Goal: Task Accomplishment & Management: Use online tool/utility

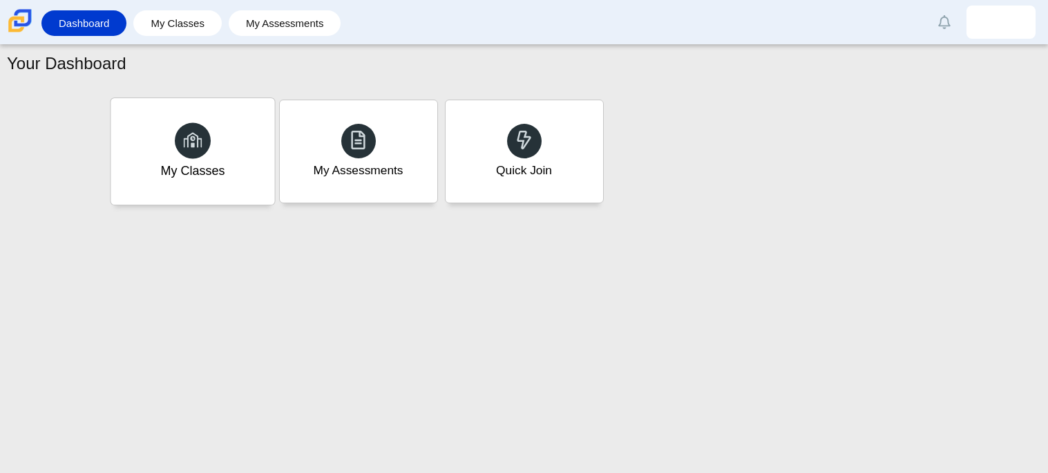
click at [232, 153] on div "My Classes" at bounding box center [193, 151] width 164 height 106
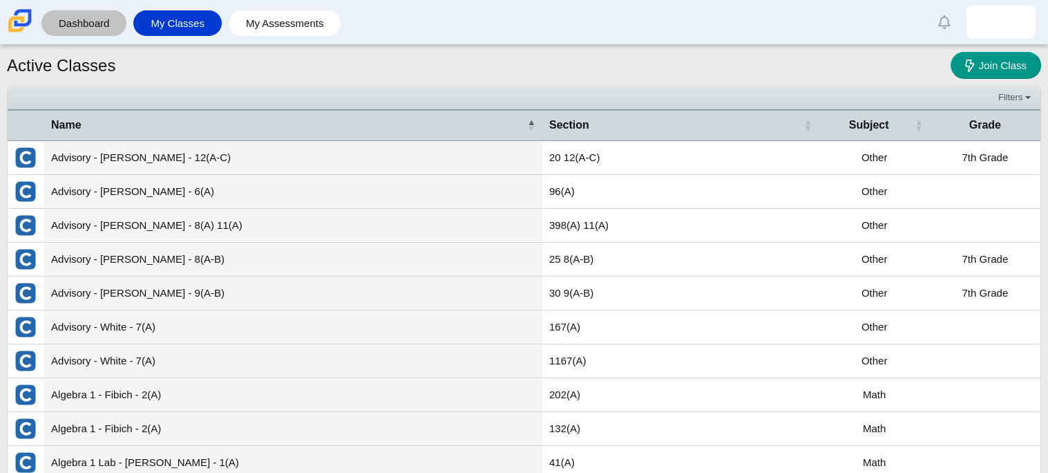
click at [107, 17] on link "Dashboard" at bounding box center [83, 23] width 71 height 26
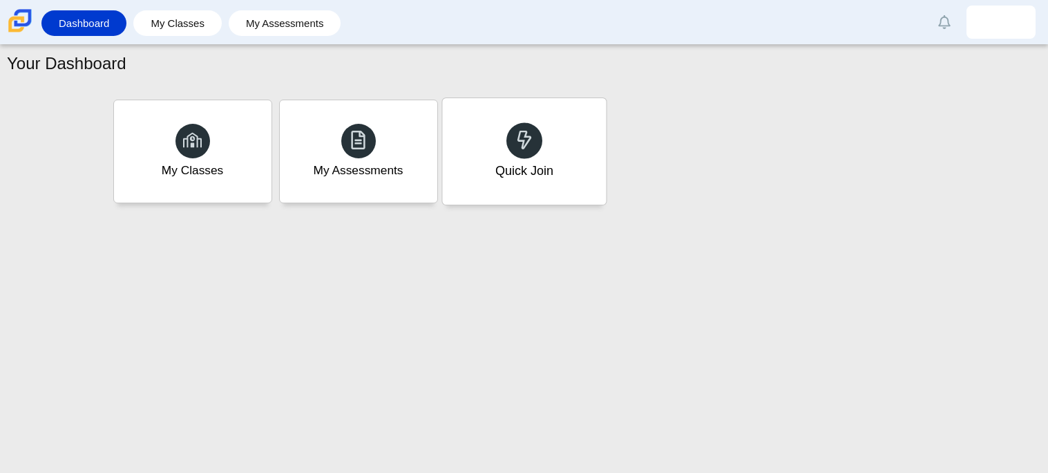
click at [548, 179] on div "Quick Join" at bounding box center [524, 151] width 164 height 106
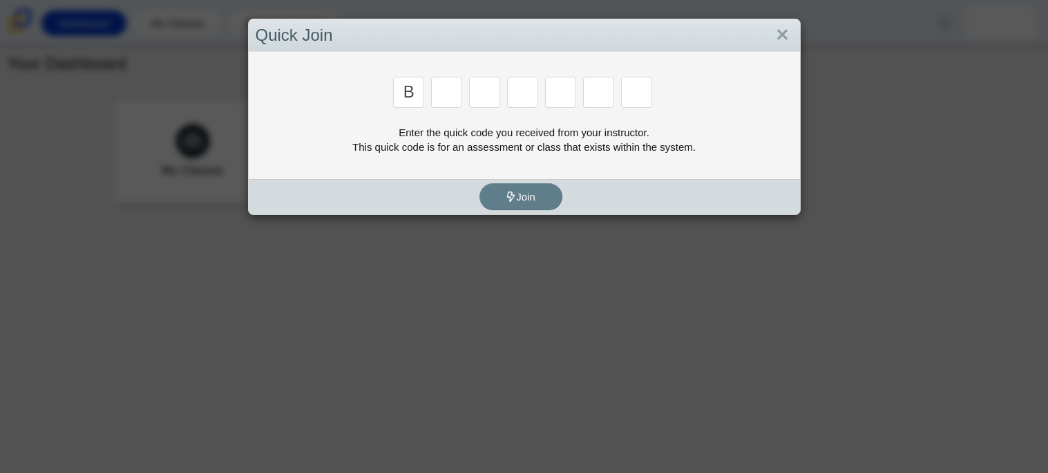
type input "b"
type input "w"
type input "8"
type input "w"
type input "z"
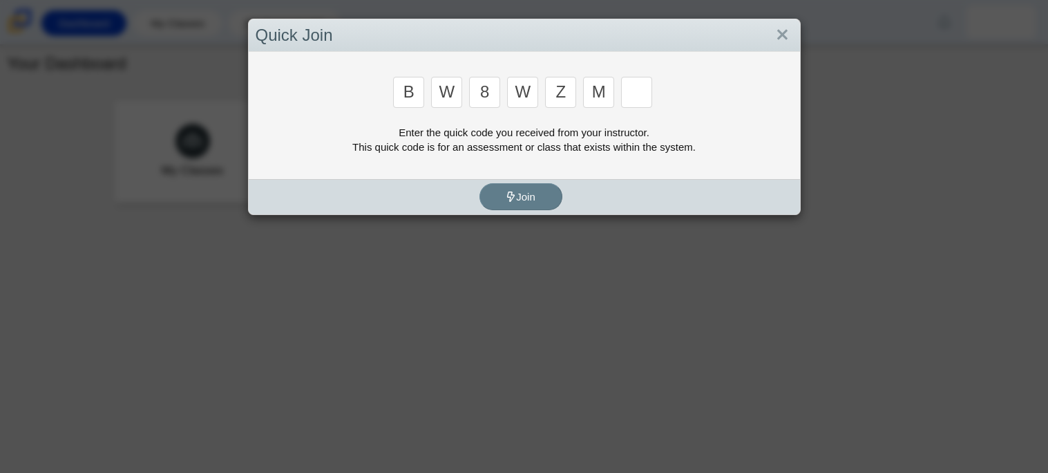
type input "m"
type input "v"
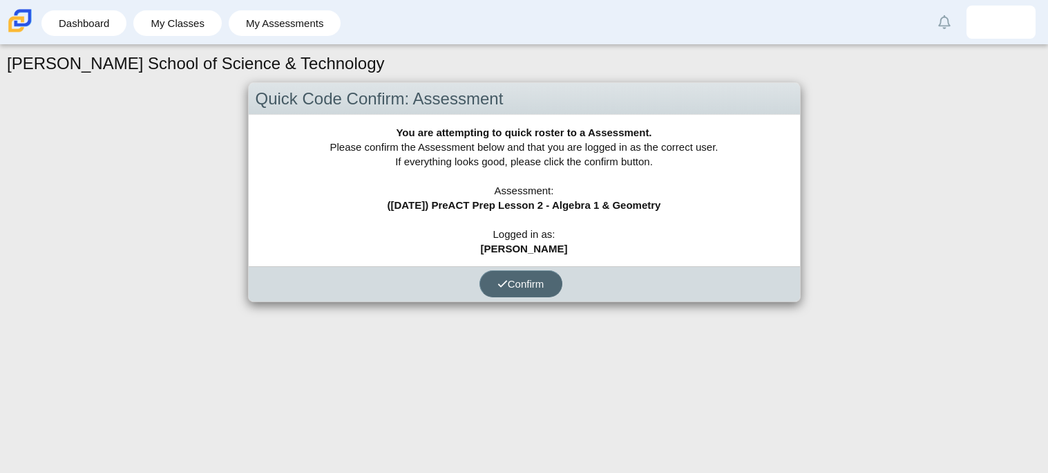
click at [525, 270] on button "Confirm" at bounding box center [521, 283] width 83 height 27
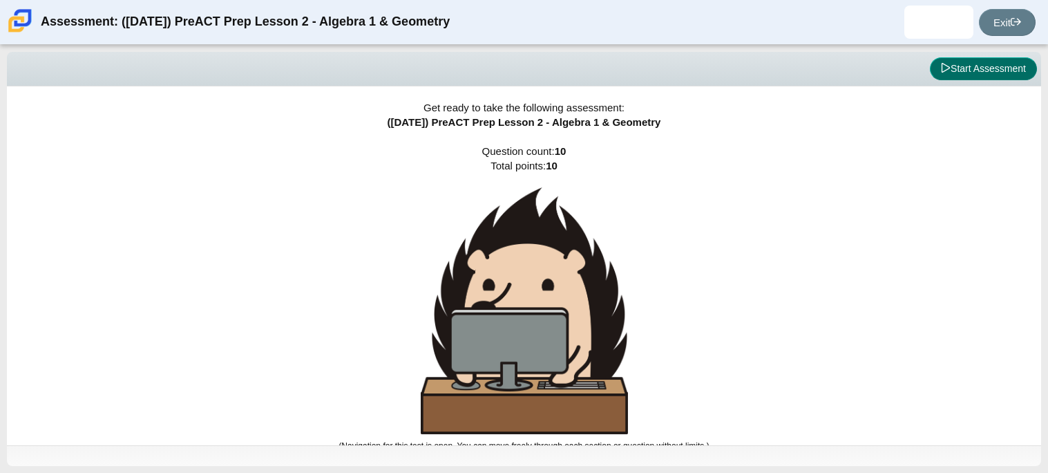
click at [981, 58] on button "Start Assessment" at bounding box center [983, 68] width 107 height 23
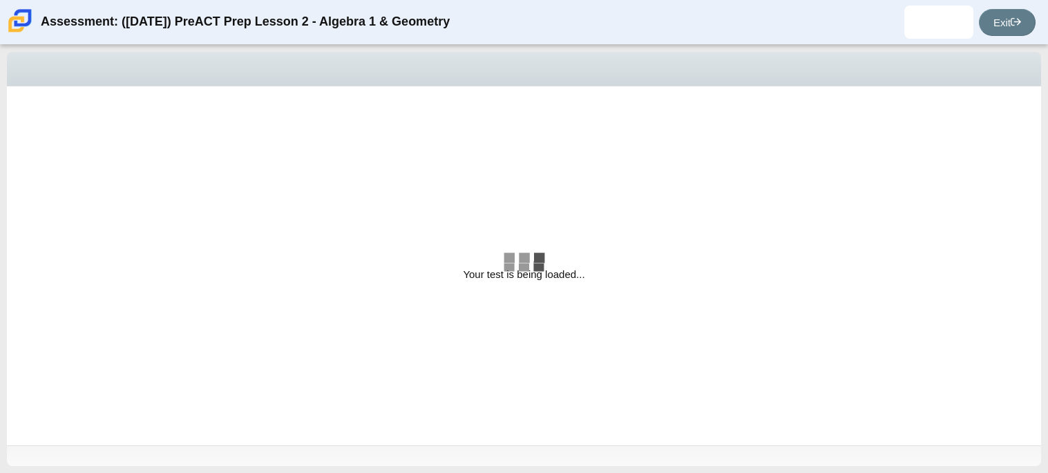
select select "bbf5d072-3e0b-44c4-9a12-6e7c9033f65b"
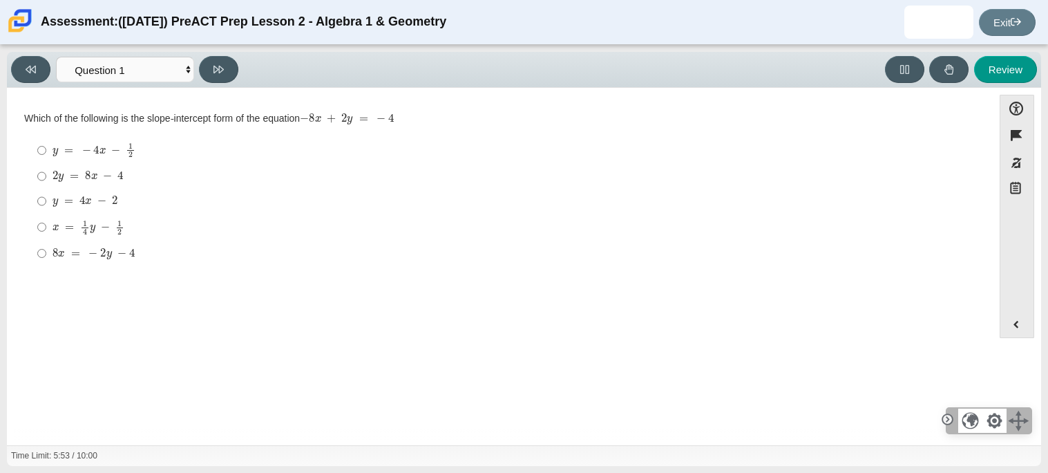
click at [164, 207] on div "y = 4 x − 2" at bounding box center [511, 201] width 916 height 14
click at [46, 207] on input "y = 4 x − 2 y = 4 x − 2" at bounding box center [41, 201] width 9 height 25
radio input "true"
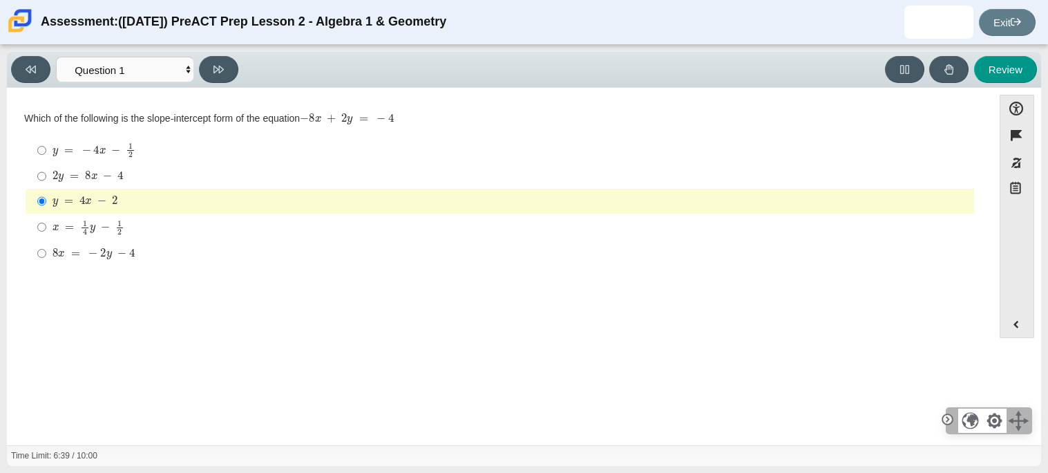
click at [231, 56] on div "Viewing Question 1 of 10 in Pacing Mode Questions Question 1 Question 2 Questio…" at bounding box center [127, 69] width 233 height 27
click at [225, 61] on button at bounding box center [218, 69] width 39 height 27
select select "ed62e223-81bd-4cbf-ab48-ab975844bd1f"
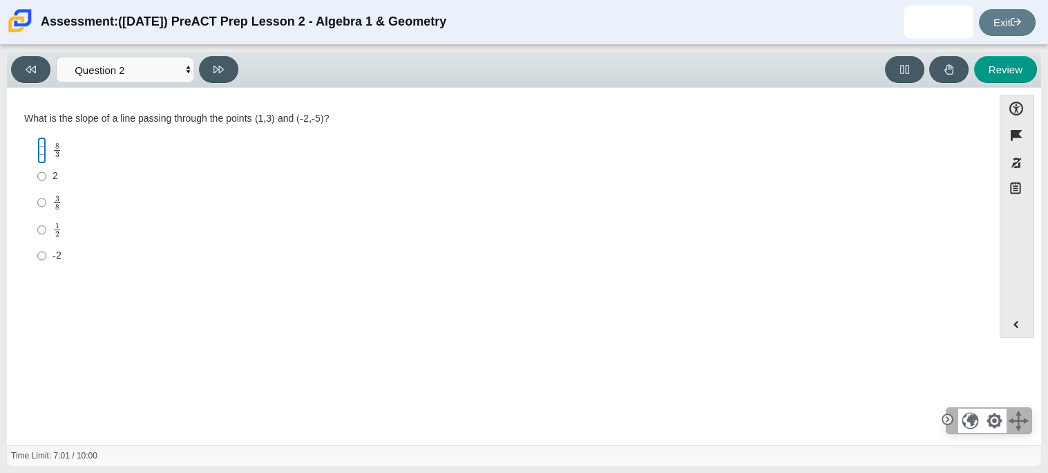
click at [42, 155] on input "8 3 8 thirds" at bounding box center [41, 150] width 9 height 27
radio input "true"
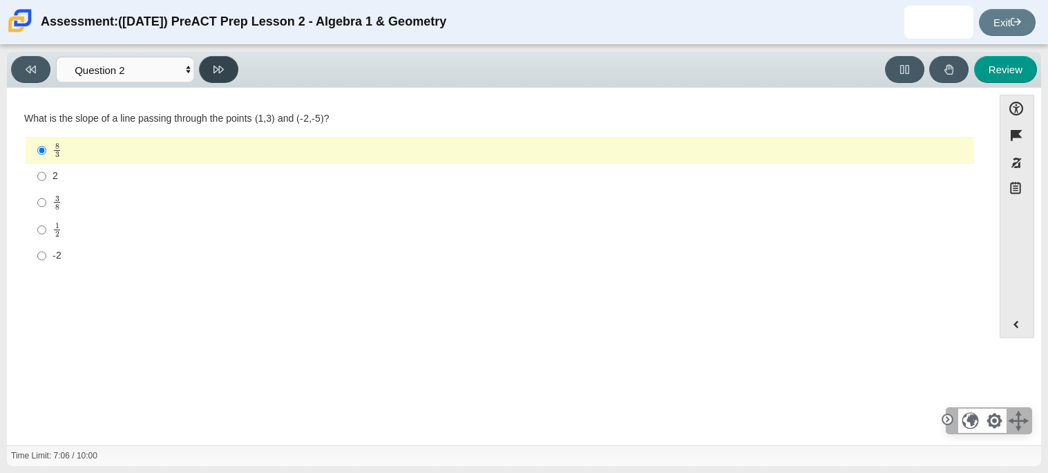
click at [222, 64] on icon at bounding box center [219, 69] width 10 height 10
select select "97f4f5fa-a52e-4fed-af51-565bfcdf47cb"
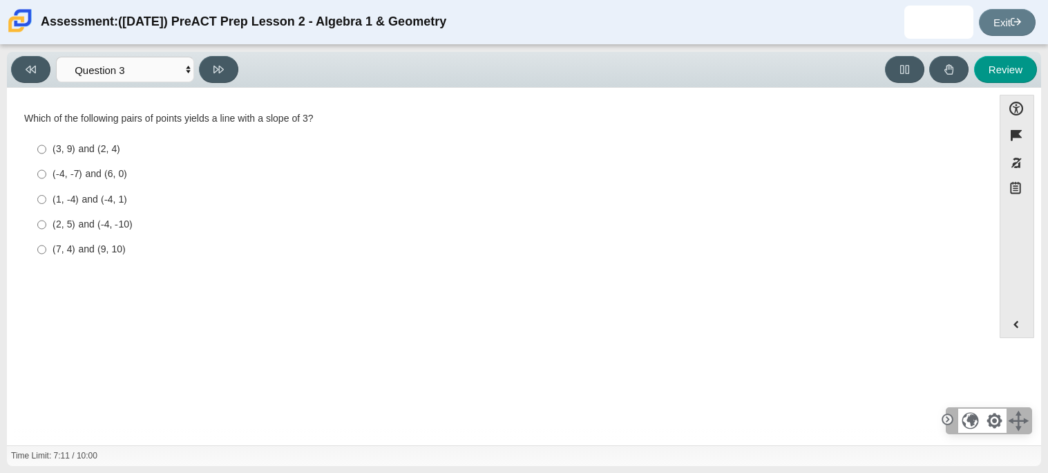
click at [93, 144] on div "(3, 9) and (2, 4)" at bounding box center [511, 149] width 916 height 14
click at [46, 144] on input "(3, 9) and (2, 4) (3, 9) and (2, 4)" at bounding box center [41, 149] width 9 height 25
radio input "true"
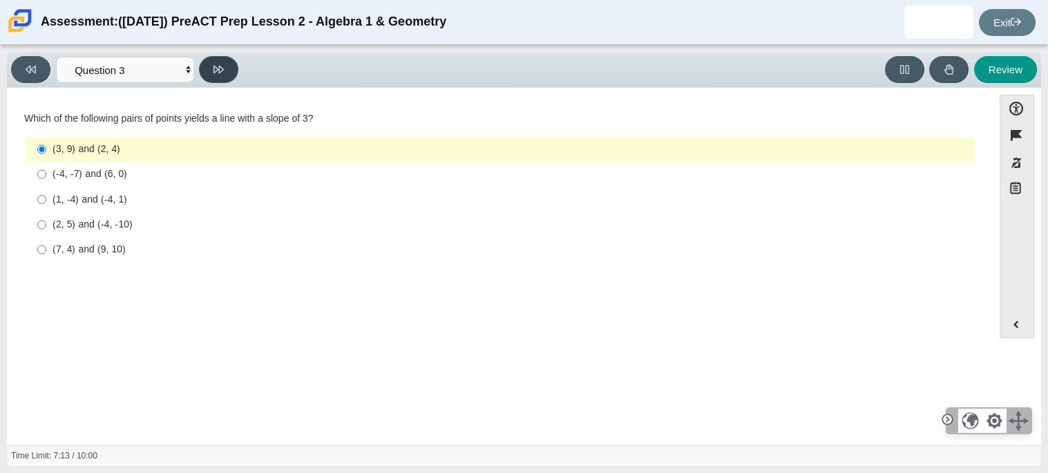
click at [222, 69] on icon at bounding box center [219, 70] width 10 height 8
select select "89427bb7-e313-4f00-988f-8b8255897029"
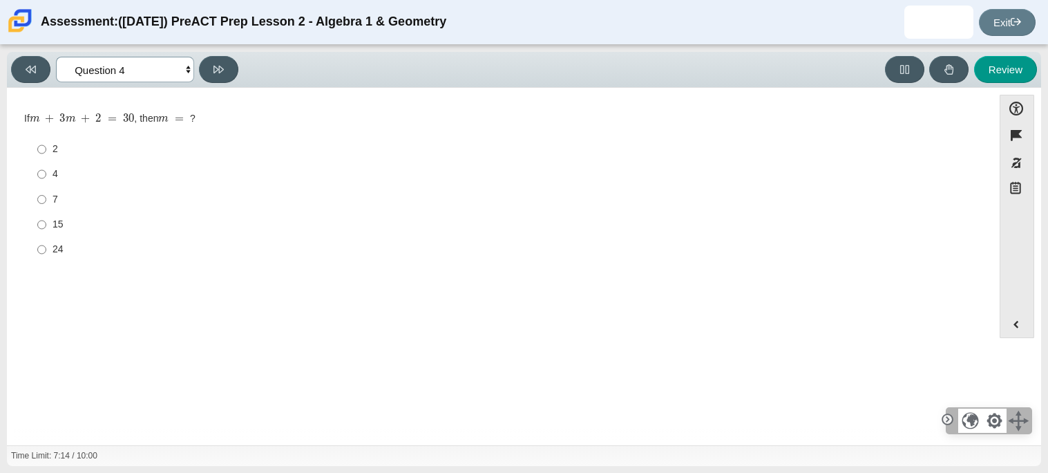
click at [184, 70] on select "Questions Question 1 Question 2 Question 3 Question 4 Question 5 Question 6 Que…" at bounding box center [125, 70] width 138 height 26
click at [266, 260] on label "24 24" at bounding box center [501, 249] width 947 height 25
click at [46, 260] on input "24 24" at bounding box center [41, 249] width 9 height 25
radio input "true"
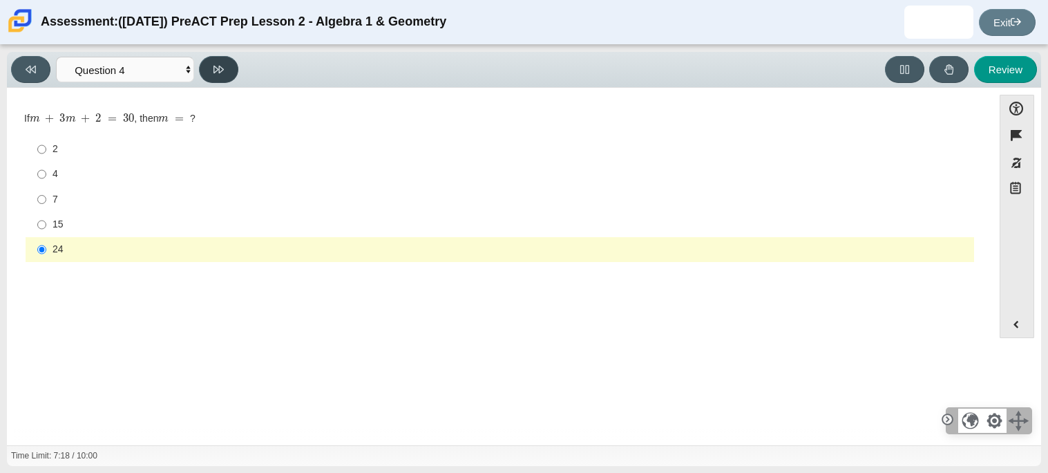
click at [222, 67] on icon at bounding box center [219, 70] width 10 height 8
select select "489dcffd-4e6a-49cf-a9d6-ad1d4a911a4e"
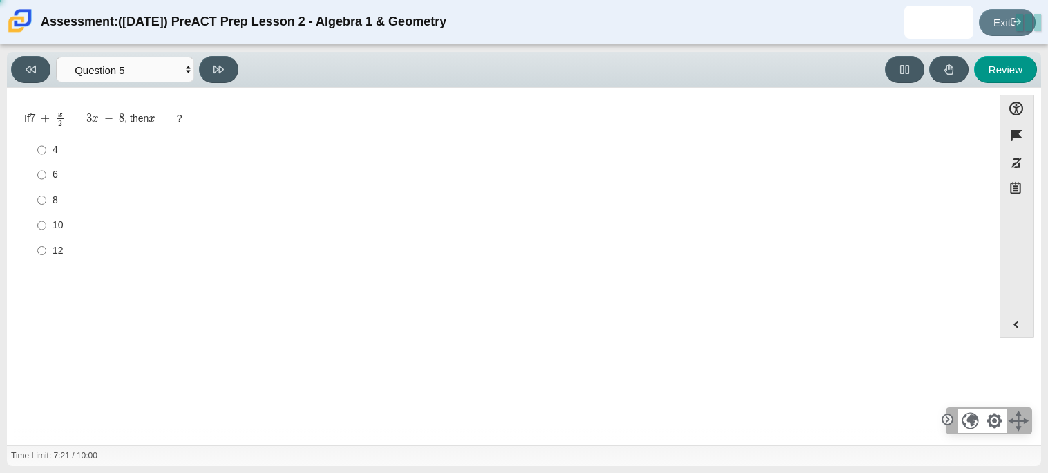
click at [54, 202] on div "8" at bounding box center [511, 200] width 916 height 14
click at [46, 202] on input "8 8" at bounding box center [41, 199] width 9 height 25
radio input "true"
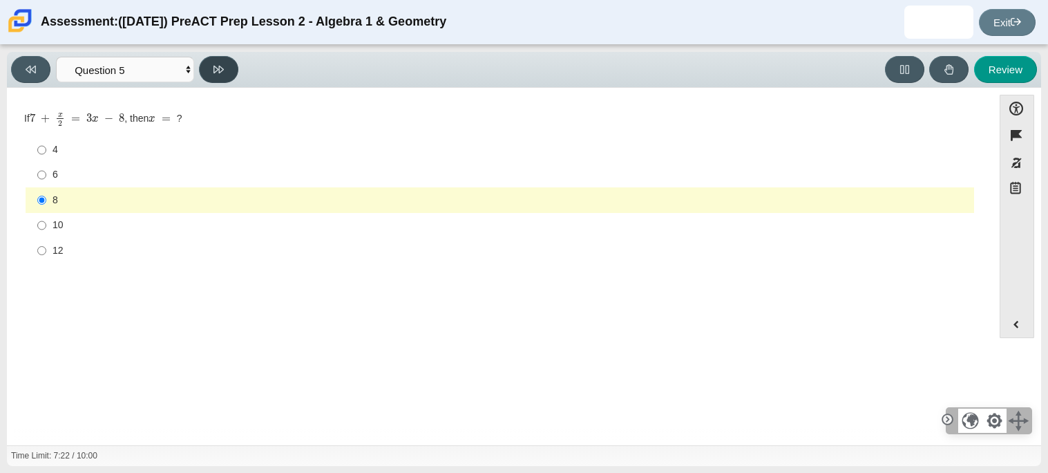
click at [222, 59] on button at bounding box center [218, 69] width 39 height 27
select select "210571de-36a6-4d8e-a361-ceff8ef801dc"
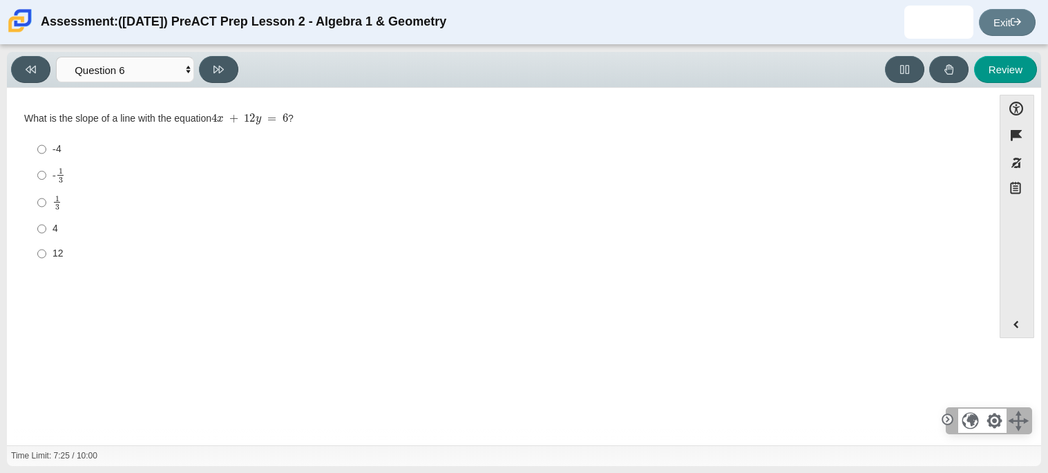
click at [50, 149] on label "-4 -4" at bounding box center [501, 149] width 947 height 25
click at [46, 149] on input "-4 -4" at bounding box center [41, 149] width 9 height 25
radio input "true"
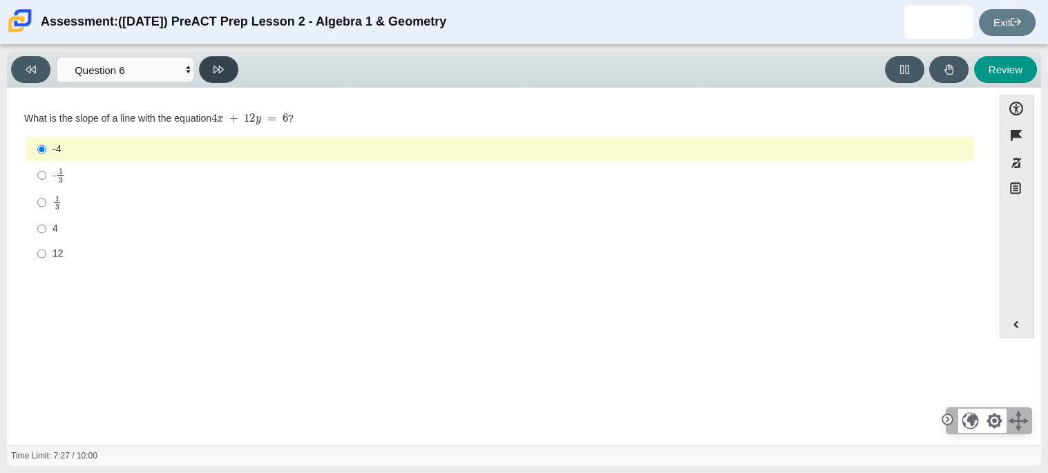
click at [225, 71] on button at bounding box center [218, 69] width 39 height 27
select select "ec95ace6-bebc-42b8-9428-40567494d4da"
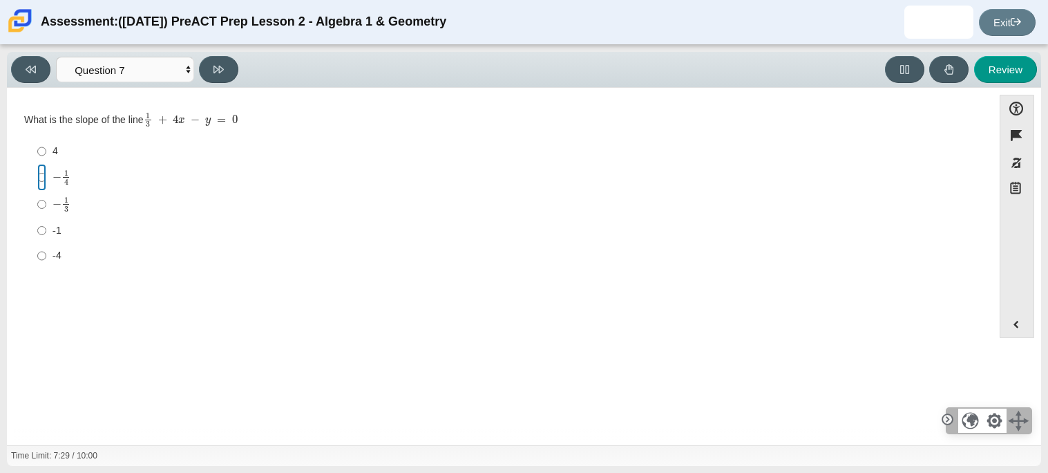
click at [45, 176] on input "− 1 4 negative 1 fourth" at bounding box center [41, 177] width 9 height 27
radio input "true"
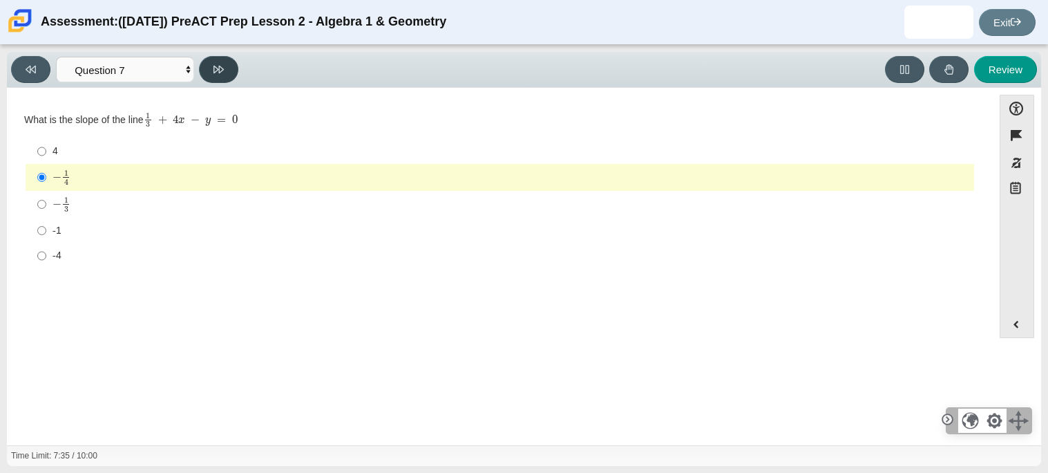
click at [214, 70] on icon at bounding box center [219, 69] width 10 height 10
select select "ce81fe10-bf29-4b5e-8bd7-4f47f2fed4d8"
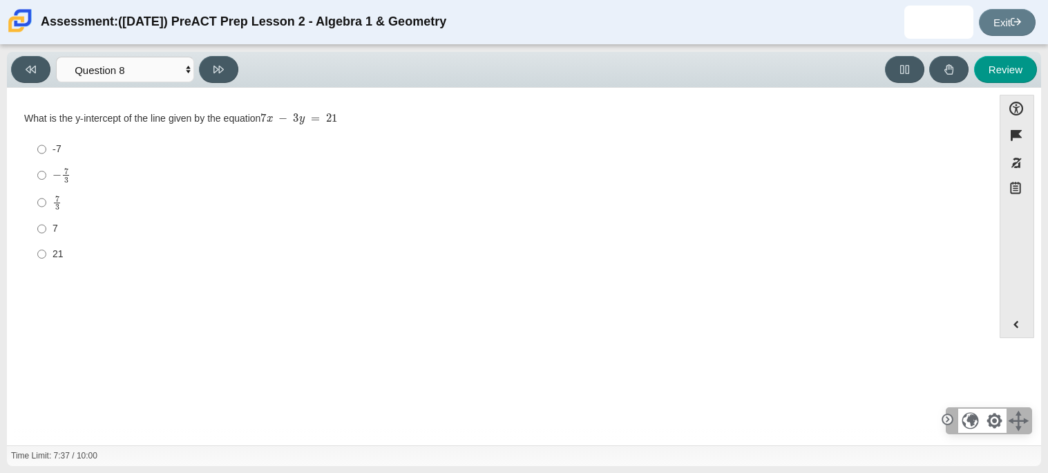
click at [53, 196] on mjx-frac "Assessment items" at bounding box center [57, 203] width 9 height 15
click at [46, 195] on input "7 3 7 thirds" at bounding box center [41, 202] width 9 height 27
radio input "true"
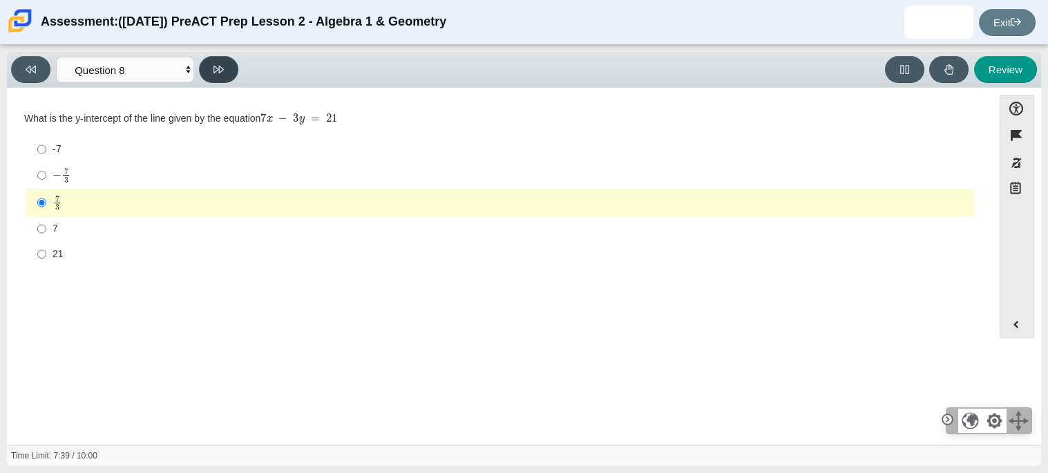
click at [217, 64] on icon at bounding box center [219, 69] width 10 height 10
select select "14773eaf-2ca1-47ae-afe7-a624a56f34b3"
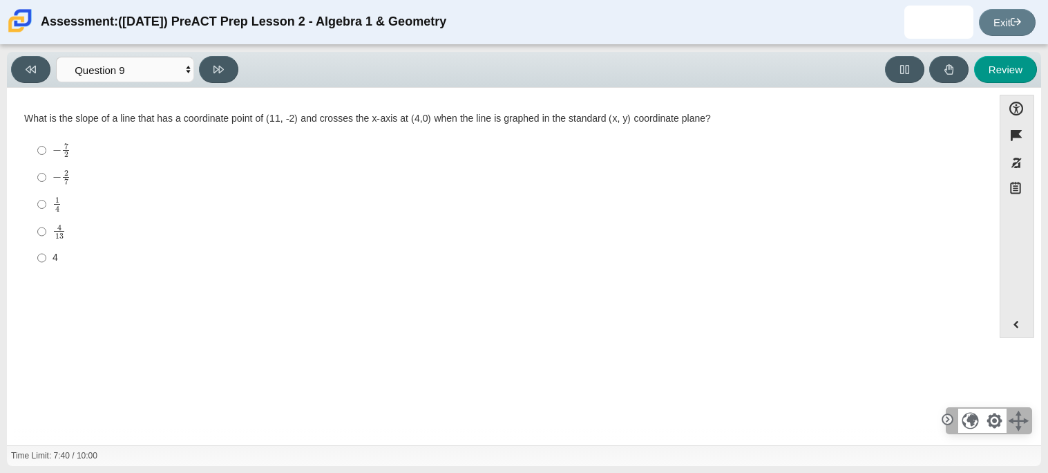
click at [51, 208] on label "1 4 1 fourth" at bounding box center [501, 204] width 947 height 27
click at [46, 208] on input "1 4 1 fourth" at bounding box center [41, 204] width 9 height 27
radio input "true"
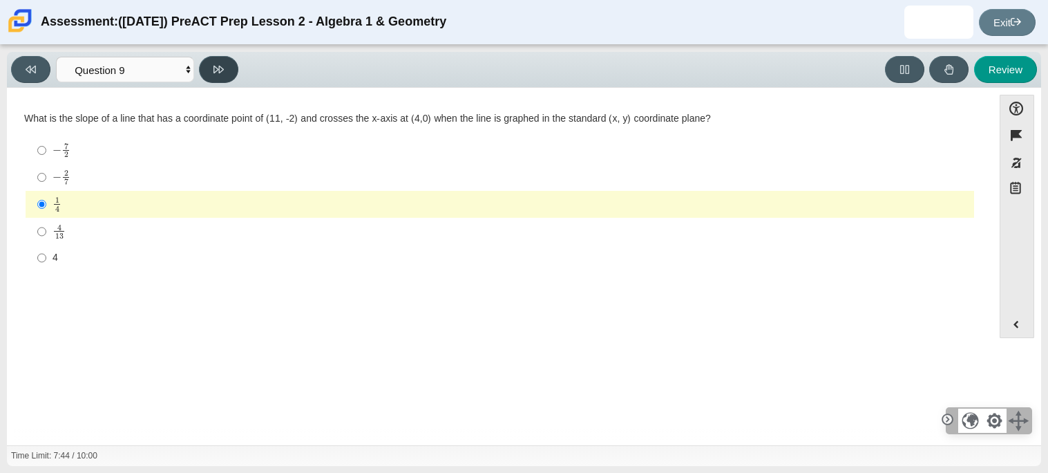
click at [211, 73] on button at bounding box center [218, 69] width 39 height 27
select select "96b71634-eacb-4f7e-8aef-411727d9bcba"
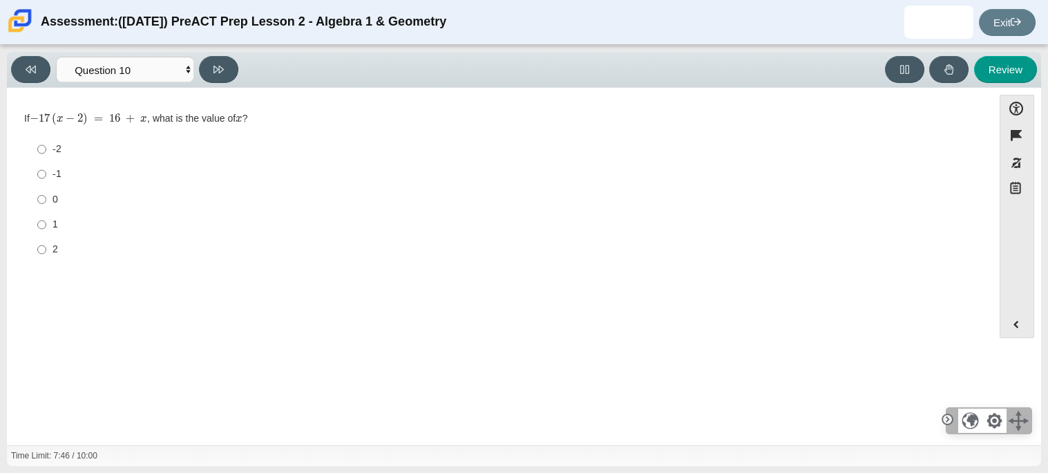
click at [54, 146] on div "-2" at bounding box center [511, 149] width 916 height 14
click at [46, 146] on input "-2 -2" at bounding box center [41, 149] width 9 height 25
radio input "true"
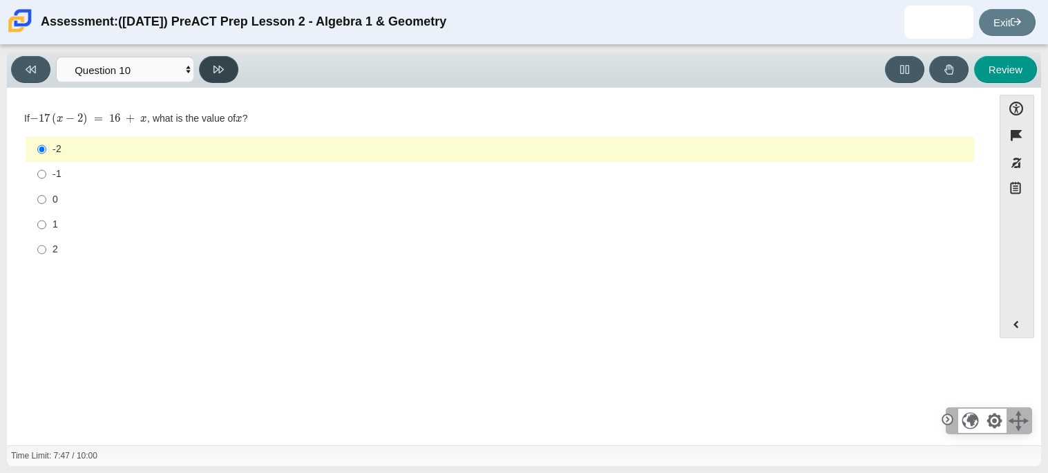
click at [233, 61] on button at bounding box center [218, 69] width 39 height 27
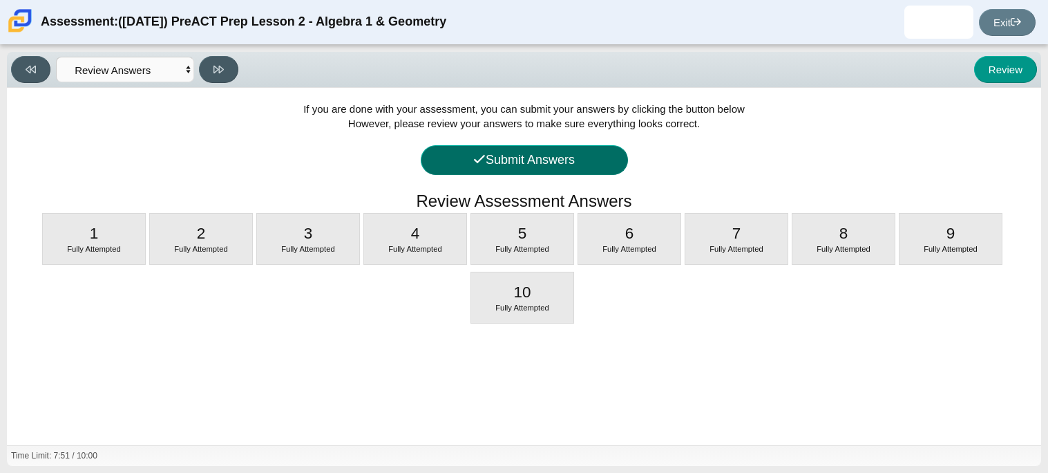
click at [544, 163] on button "Submit Answers" at bounding box center [524, 160] width 207 height 30
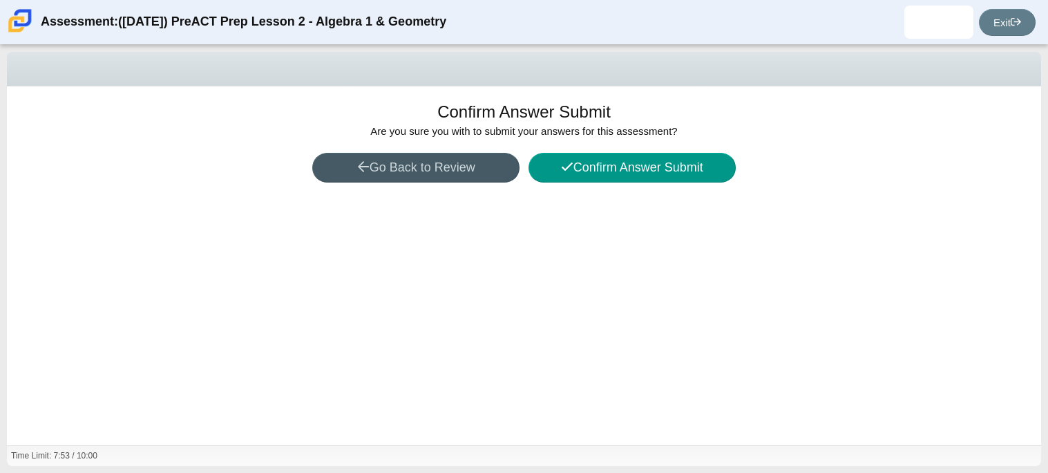
click at [428, 186] on div "Confirm Answer Submit Are you sure you with to submit your answers for this ass…" at bounding box center [524, 265] width 1034 height 359
click at [428, 179] on button "Go Back to Review" at bounding box center [415, 168] width 207 height 30
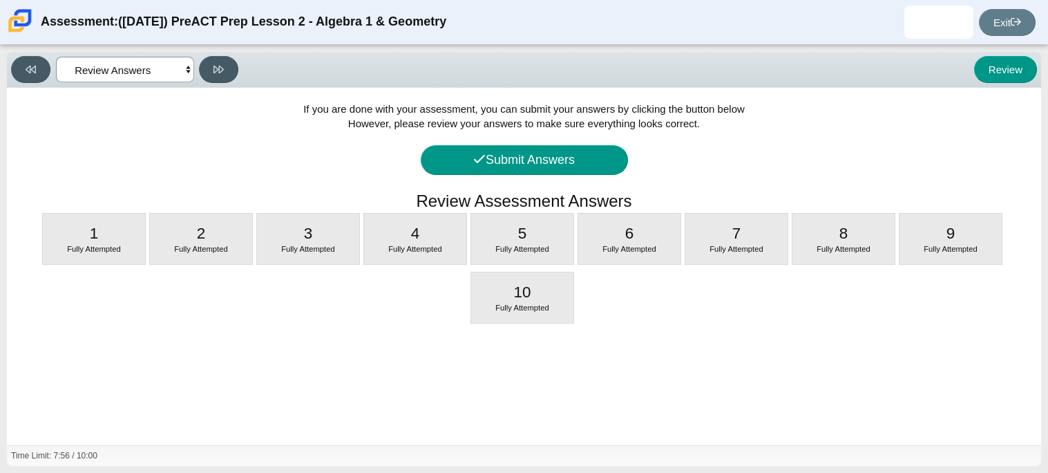
click at [151, 68] on select "Questions Question 1 Question 2 Question 3 Question 4 Question 5 Question 6 Que…" at bounding box center [125, 70] width 138 height 26
click at [56, 57] on select "Questions Question 1 Question 2 Question 3 Question 4 Question 5 Question 6 Que…" at bounding box center [125, 70] width 138 height 26
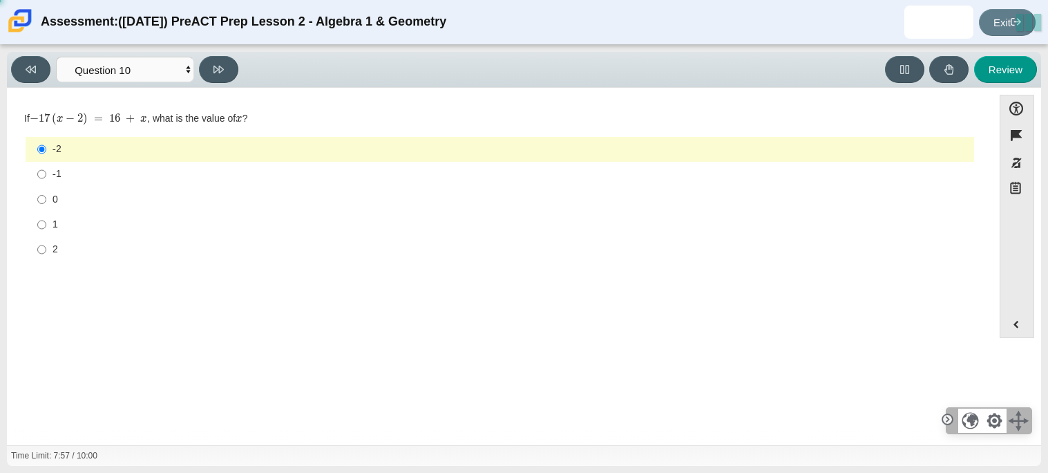
select select "bbf5d072-3e0b-44c4-9a12-6e7c9033f65b"
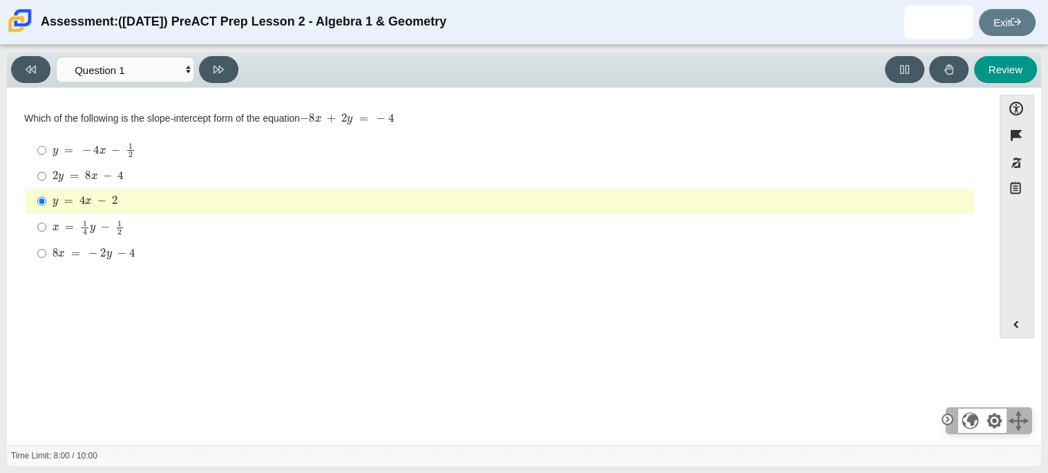
click at [112, 177] on mjx-math "Assessment items" at bounding box center [88, 177] width 71 height 12
click at [46, 177] on input "2 y = 8 x − 4 2 y = 8 x − 4" at bounding box center [41, 176] width 9 height 25
radio input "true"
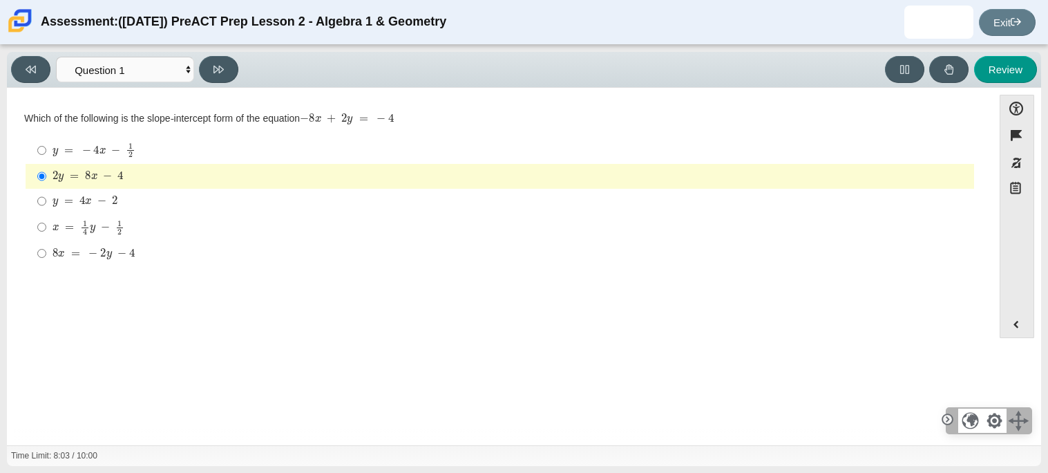
click at [122, 204] on div "y = 4 x − 2" at bounding box center [511, 201] width 916 height 14
click at [46, 204] on input "y = 4 x − 2 y = 4 x − 2" at bounding box center [41, 201] width 9 height 25
radio input "true"
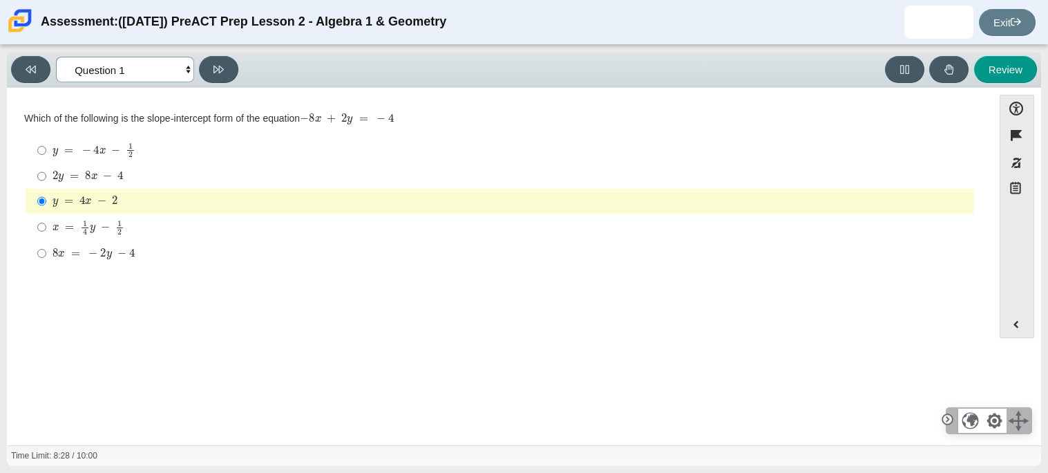
click at [186, 65] on select "Questions Question 1 Question 2 Question 3 Question 4 Question 5 Question 6 Que…" at bounding box center [125, 70] width 138 height 26
select select "89427bb7-e313-4f00-988f-8b8255897029"
click at [56, 57] on select "Questions Question 1 Question 2 Question 3 Question 4 Question 5 Question 6 Que…" at bounding box center [125, 70] width 138 height 26
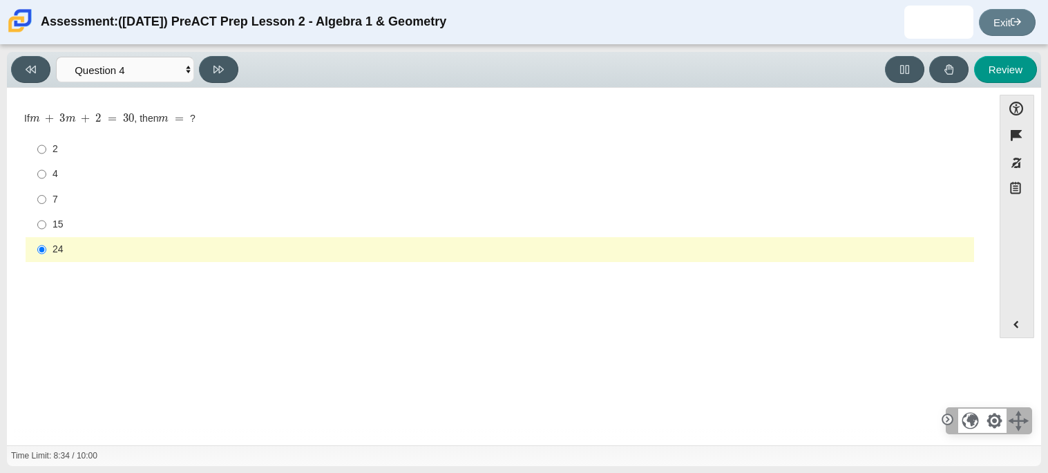
click at [48, 224] on label "15 15" at bounding box center [501, 224] width 947 height 25
click at [46, 224] on input "15 15" at bounding box center [41, 224] width 9 height 25
radio input "true"
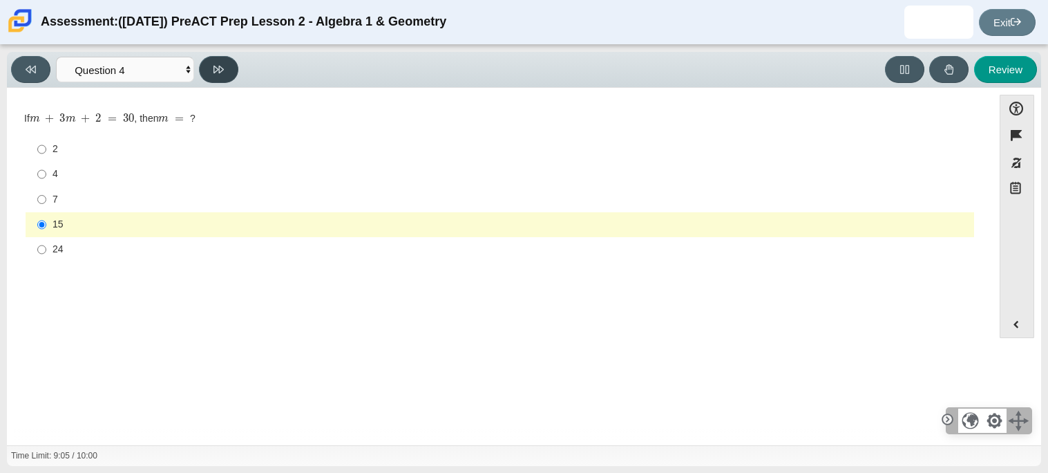
click at [221, 57] on button at bounding box center [218, 69] width 39 height 27
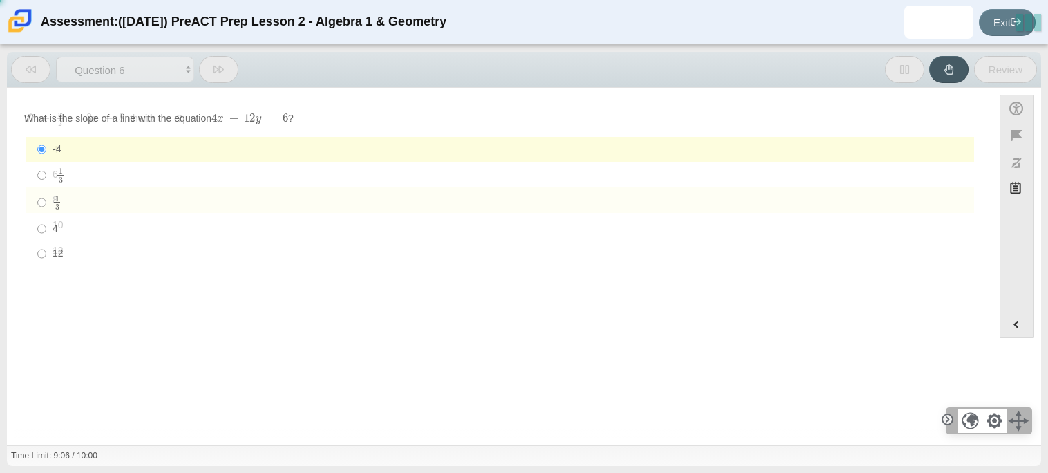
click at [221, 57] on button at bounding box center [218, 69] width 39 height 27
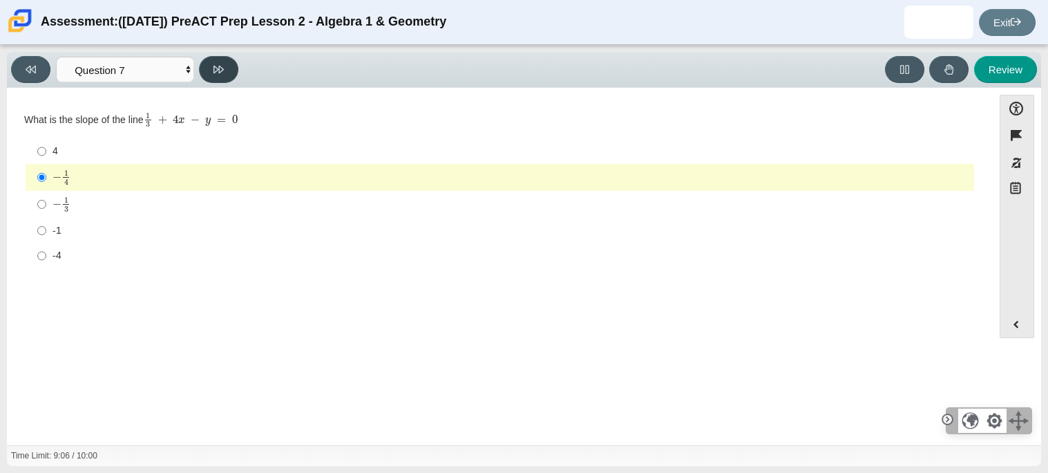
click at [221, 57] on button at bounding box center [218, 69] width 39 height 27
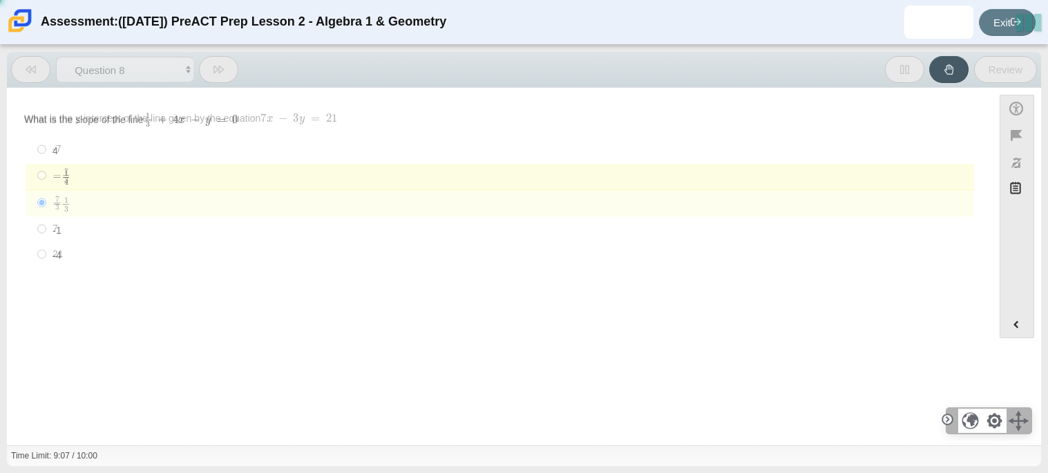
click at [221, 57] on button at bounding box center [218, 69] width 39 height 27
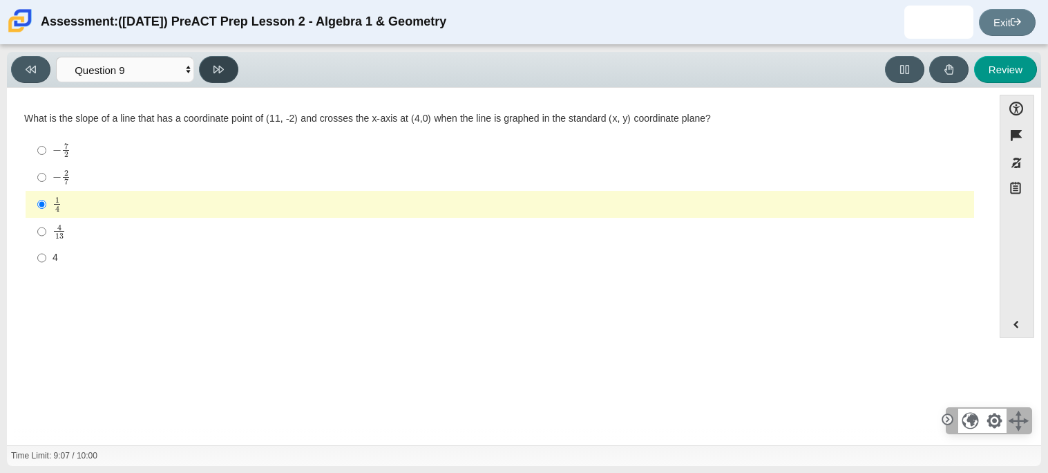
click at [221, 57] on button at bounding box center [218, 69] width 39 height 27
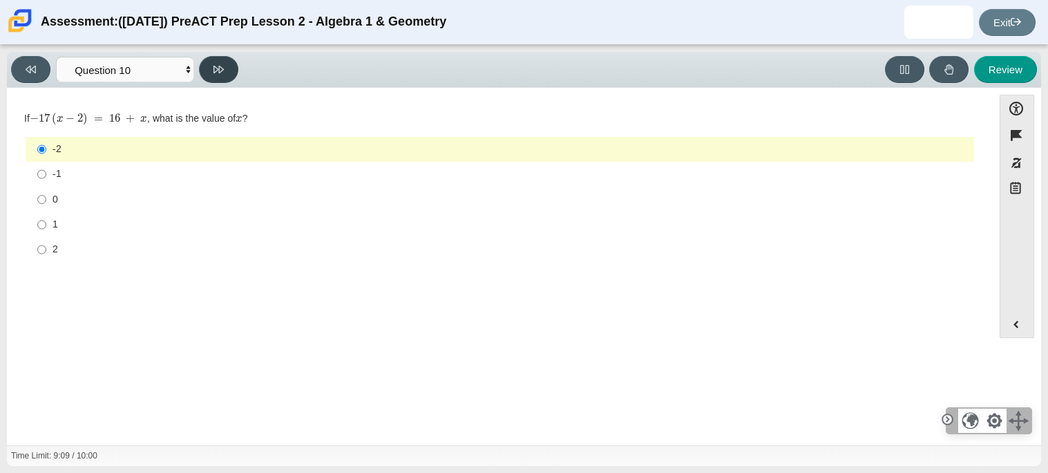
click at [235, 62] on button at bounding box center [218, 69] width 39 height 27
select select "review"
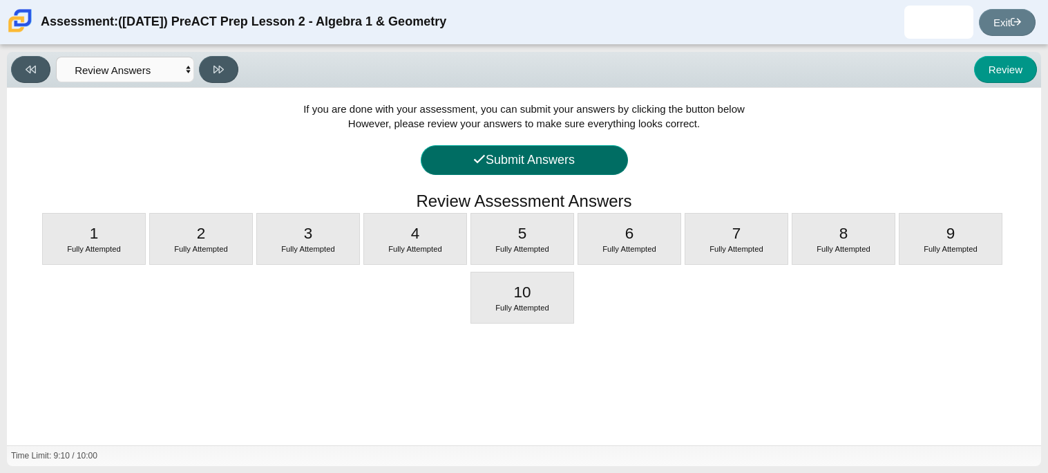
click at [571, 156] on button "Submit Answers" at bounding box center [524, 160] width 207 height 30
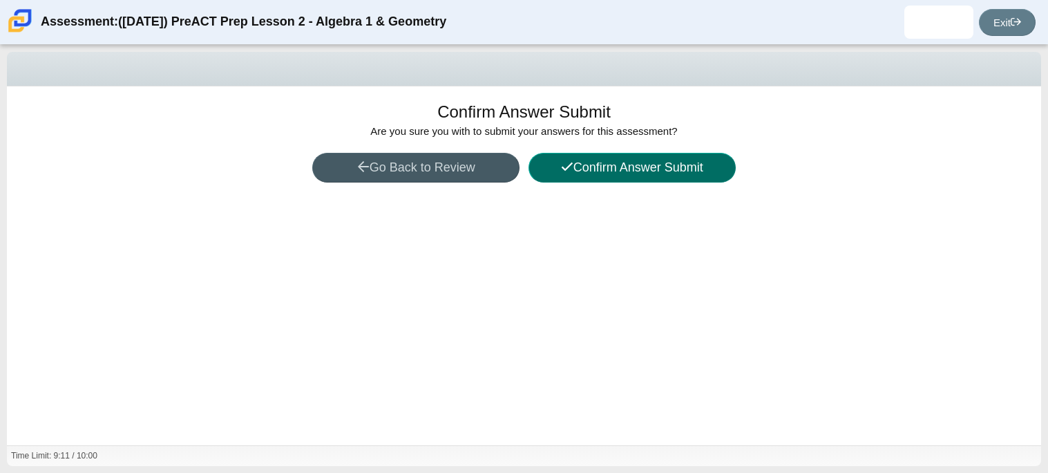
click at [571, 156] on button "Confirm Answer Submit" at bounding box center [632, 168] width 207 height 30
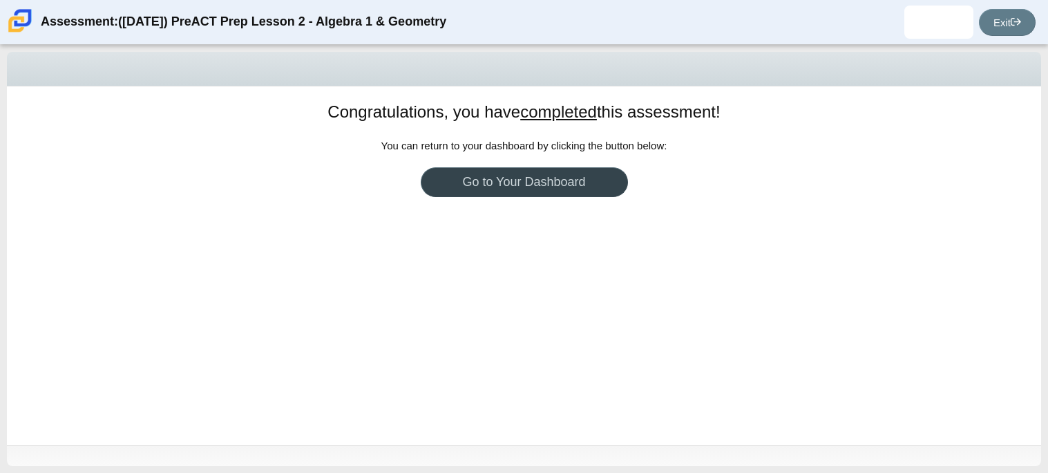
click at [576, 177] on link "Go to Your Dashboard" at bounding box center [524, 182] width 207 height 30
